Goal: Find specific page/section: Find specific page/section

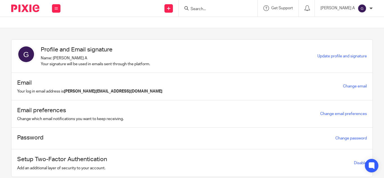
click at [217, 9] on input "Search" at bounding box center [215, 9] width 51 height 5
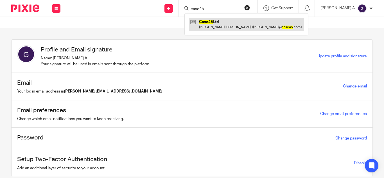
type input "case45"
click at [234, 27] on link at bounding box center [246, 24] width 115 height 13
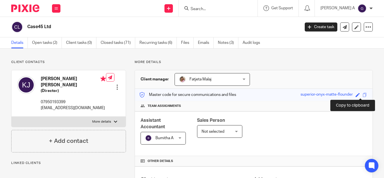
click at [362, 95] on span at bounding box center [364, 95] width 4 height 4
